Goal: Entertainment & Leisure: Consume media (video, audio)

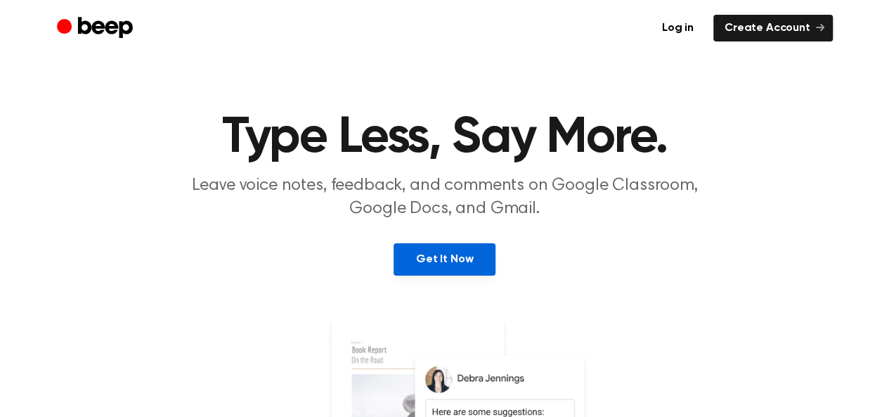
click at [438, 268] on link "Get It Now" at bounding box center [445, 259] width 102 height 32
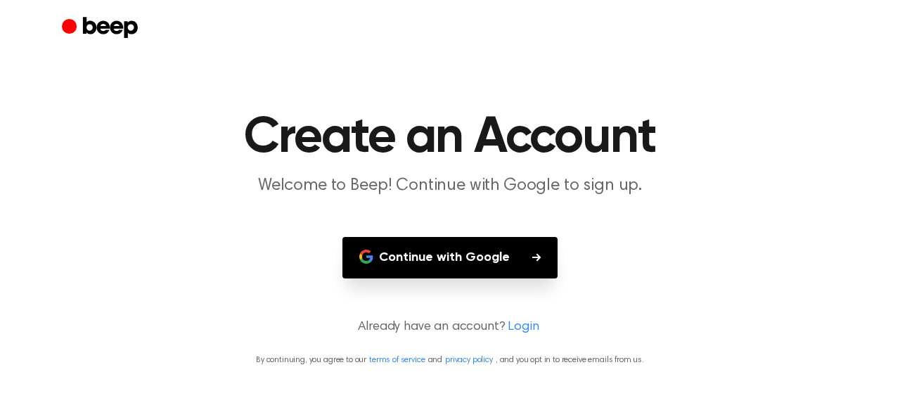
click at [467, 255] on button "Continue with Google" at bounding box center [449, 257] width 215 height 41
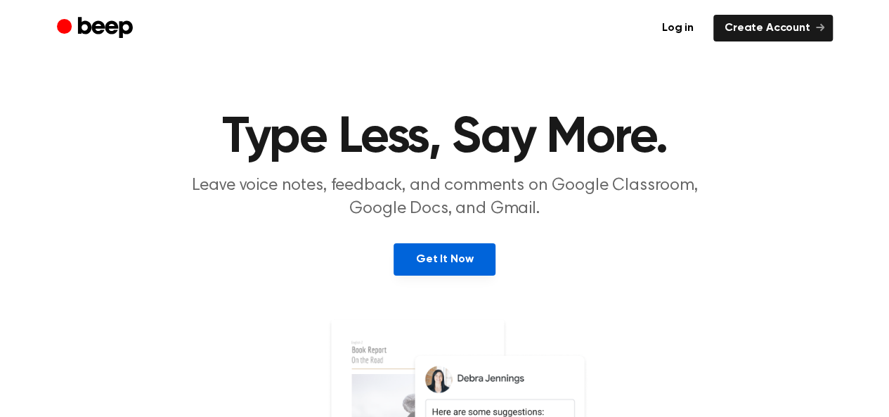
click at [432, 263] on link "Get It Now" at bounding box center [445, 259] width 102 height 32
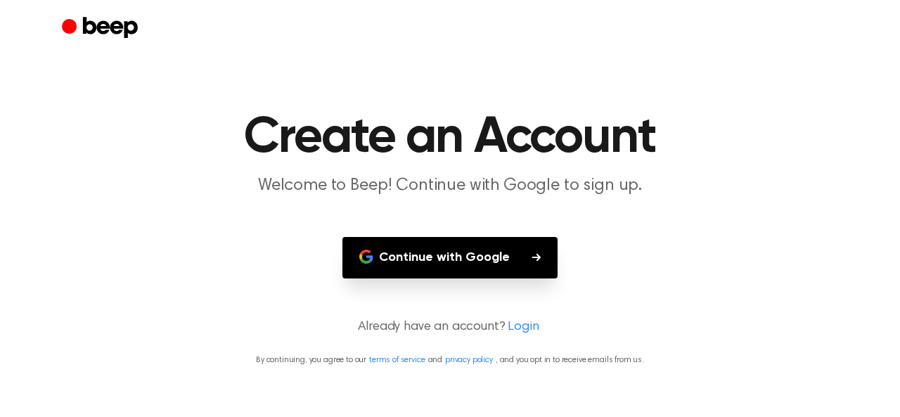
click at [432, 263] on button "Continue with Google" at bounding box center [449, 257] width 215 height 41
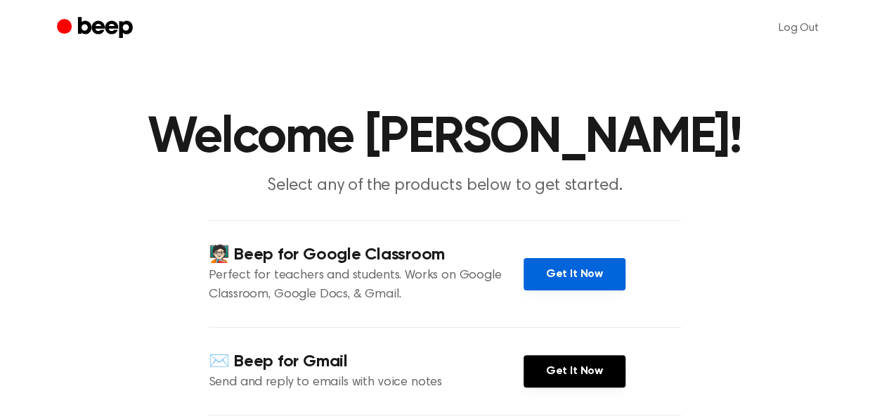
click at [570, 274] on link "Get It Now" at bounding box center [575, 274] width 102 height 32
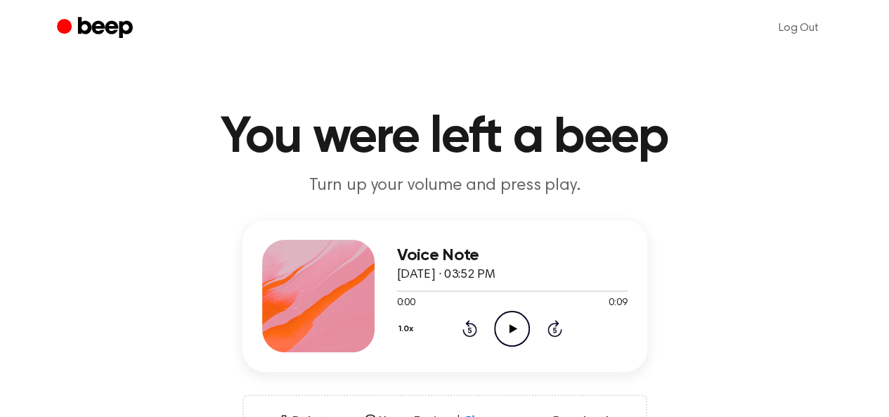
click at [513, 326] on icon at bounding box center [514, 328] width 8 height 9
click at [510, 320] on icon "Play Audio" at bounding box center [512, 329] width 36 height 36
click at [501, 323] on icon "Play Audio" at bounding box center [512, 329] width 36 height 36
click at [498, 322] on icon "Play Audio" at bounding box center [512, 329] width 36 height 36
click at [513, 324] on icon "Play Audio" at bounding box center [512, 329] width 36 height 36
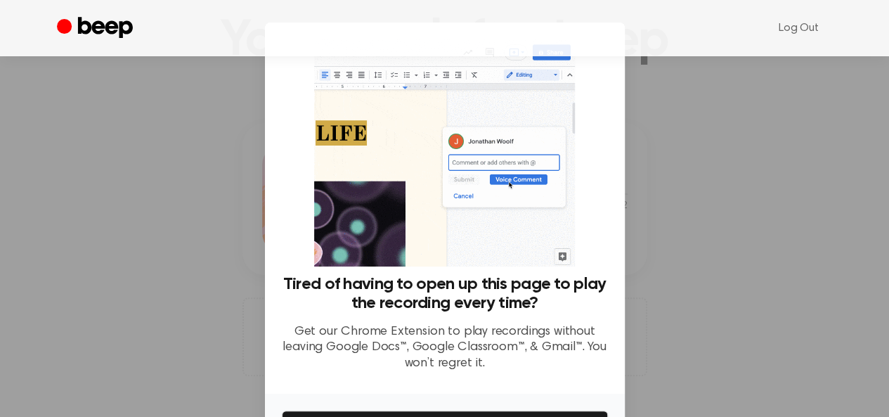
scroll to position [108, 0]
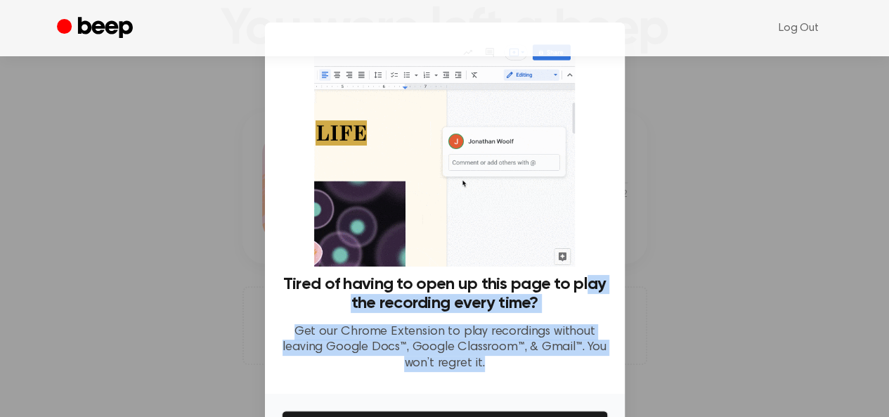
drag, startPoint x: 587, startPoint y: 359, endPoint x: 582, endPoint y: 288, distance: 71.9
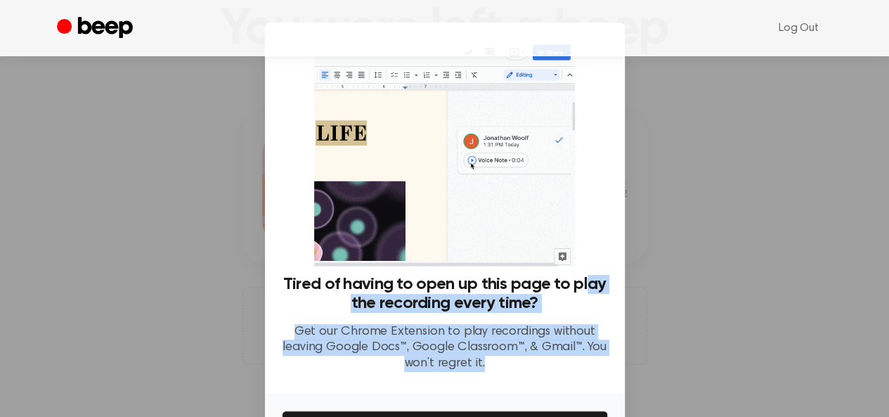
click at [582, 288] on div "Tired of having to open up this page to play the recording every time? Get our …" at bounding box center [445, 329] width 326 height 108
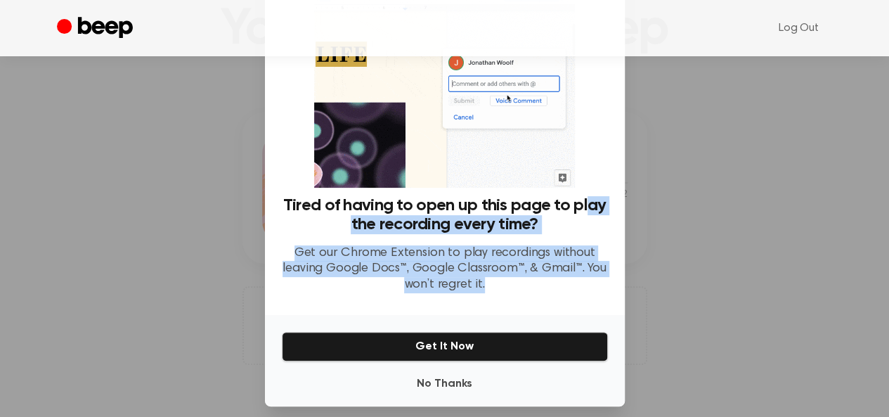
scroll to position [90, 0]
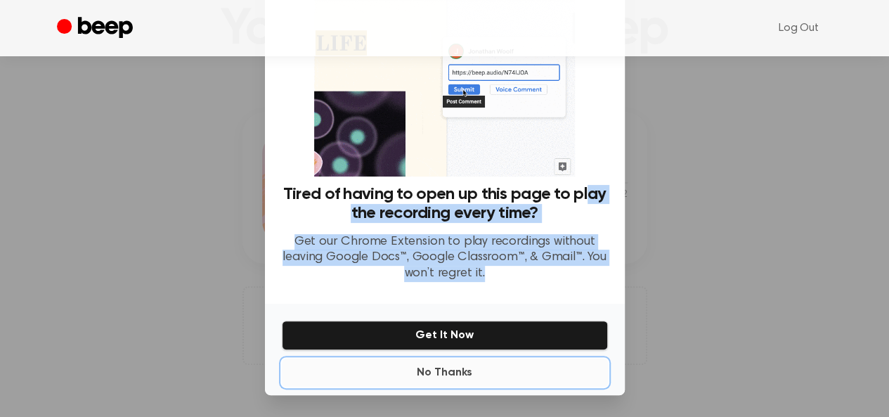
click at [432, 372] on button "No Thanks" at bounding box center [445, 373] width 326 height 28
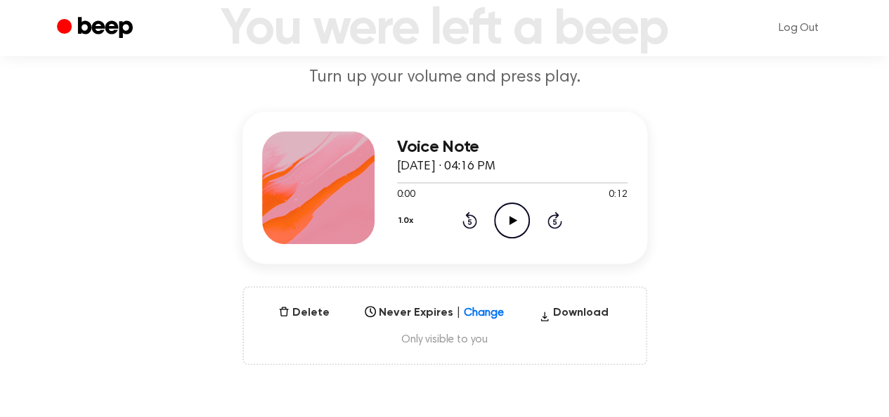
click at [496, 231] on icon "Play Audio" at bounding box center [512, 220] width 36 height 36
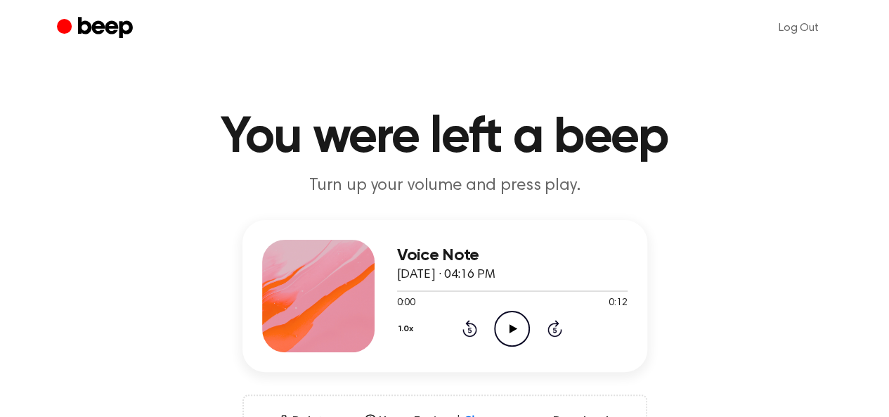
click at [513, 311] on circle at bounding box center [512, 328] width 34 height 34
click at [495, 333] on icon "Play Audio" at bounding box center [512, 329] width 36 height 36
click at [504, 333] on icon "Play Audio" at bounding box center [512, 329] width 36 height 36
click at [510, 322] on icon "Play Audio" at bounding box center [512, 329] width 36 height 36
click at [519, 337] on icon "Play Audio" at bounding box center [512, 329] width 36 height 36
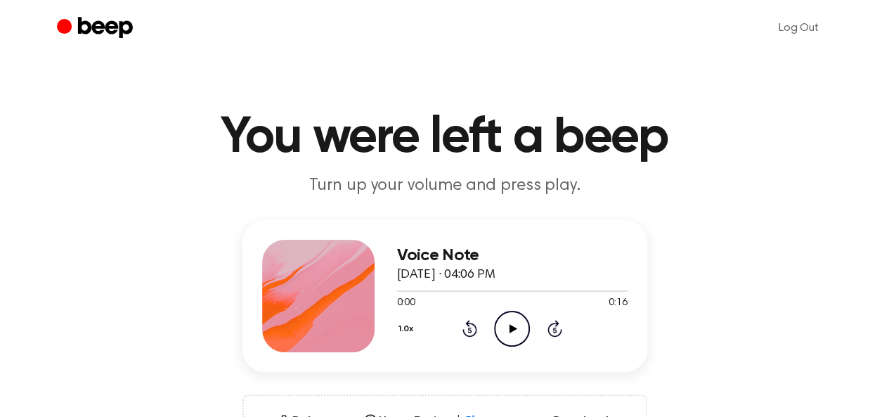
click at [511, 336] on icon "Play Audio" at bounding box center [512, 329] width 36 height 36
click at [517, 321] on icon "Play Audio" at bounding box center [512, 329] width 36 height 36
click at [506, 313] on icon "Play Audio" at bounding box center [512, 329] width 36 height 36
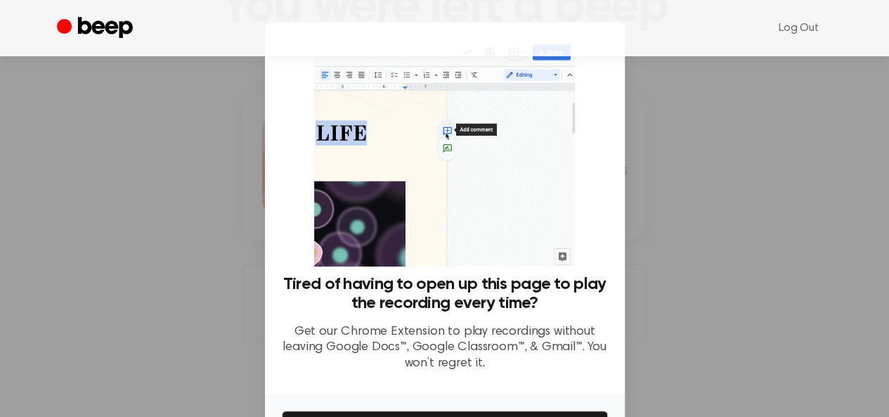
scroll to position [139, 0]
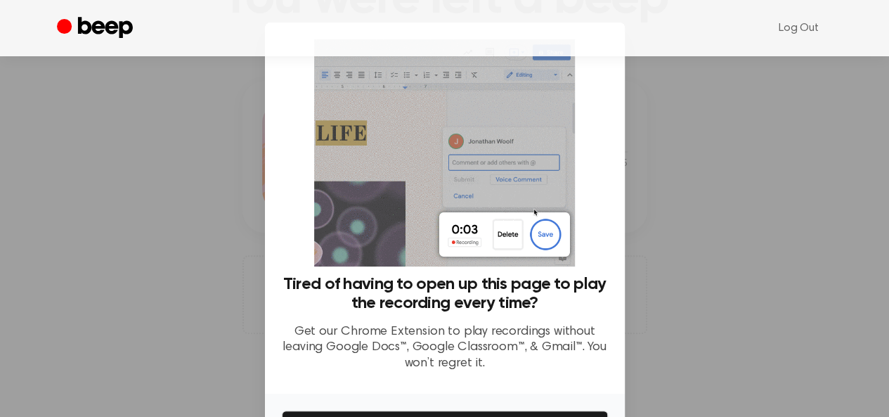
drag, startPoint x: 609, startPoint y: 184, endPoint x: 603, endPoint y: 132, distance: 52.3
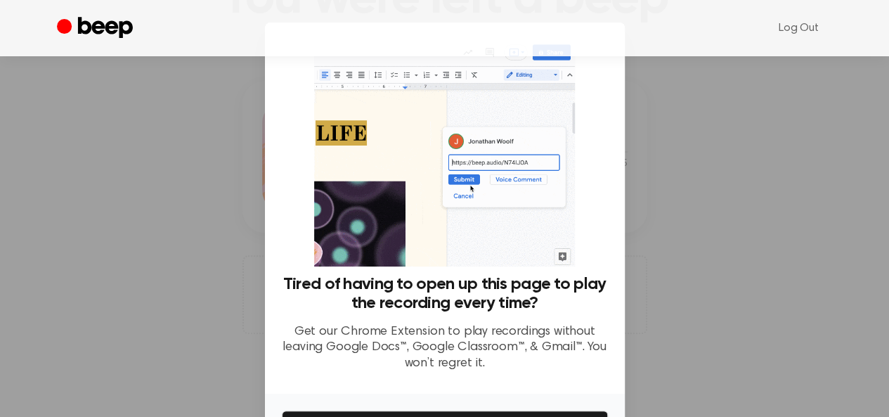
click at [603, 132] on div "Tired of having to open up this page to play the recording every time? Get our …" at bounding box center [445, 207] width 360 height 371
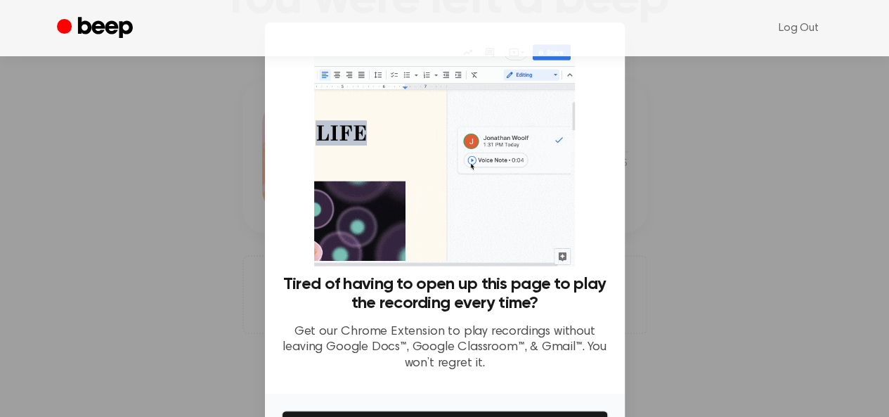
scroll to position [45, 0]
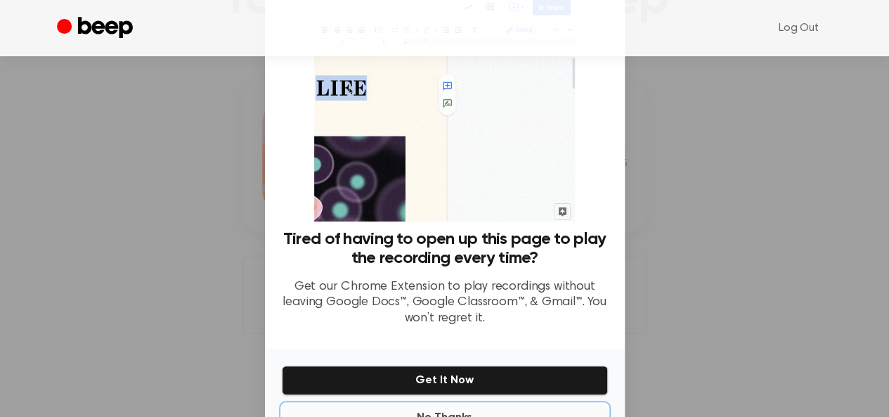
click at [532, 410] on button "No Thanks" at bounding box center [445, 418] width 326 height 28
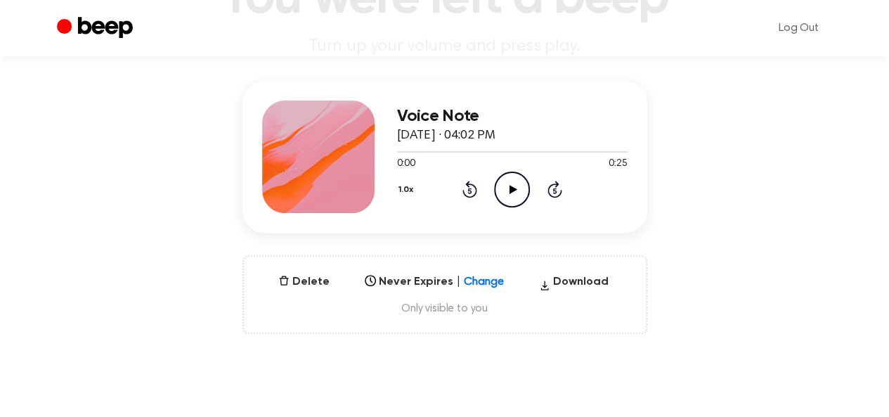
click at [502, 205] on icon "Play Audio" at bounding box center [512, 190] width 36 height 36
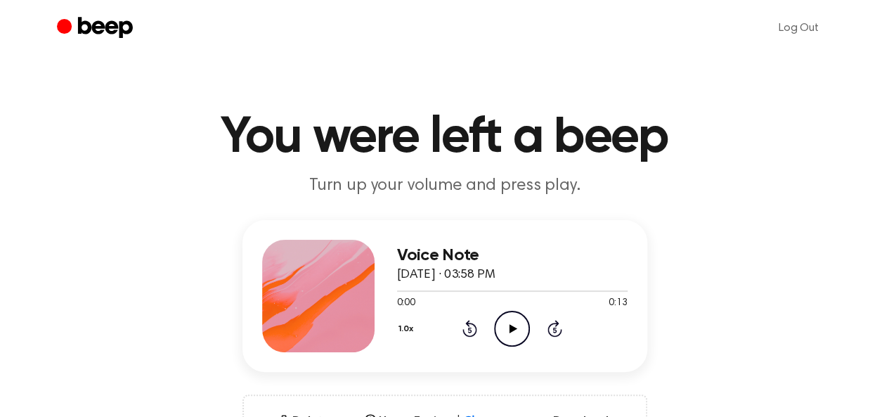
click at [517, 323] on icon "Play Audio" at bounding box center [512, 329] width 36 height 36
click at [522, 330] on icon "Play Audio" at bounding box center [512, 329] width 36 height 36
click at [506, 331] on icon "Play Audio" at bounding box center [512, 329] width 36 height 36
click at [527, 329] on icon "Play Audio" at bounding box center [512, 329] width 36 height 36
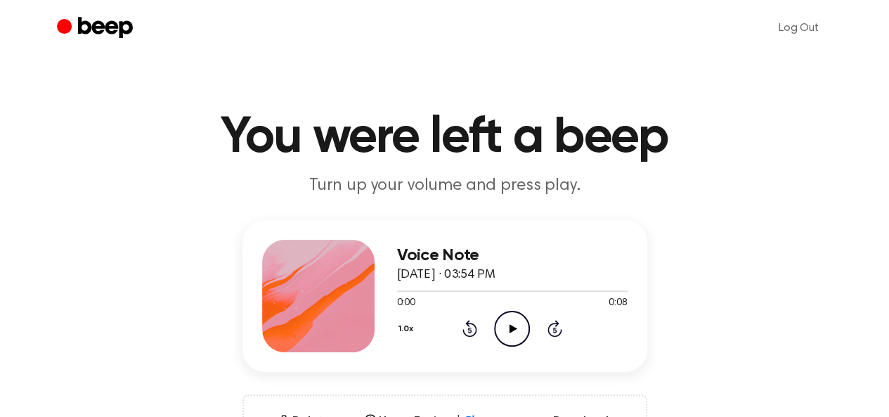
click at [506, 330] on icon "Play Audio" at bounding box center [512, 329] width 36 height 36
